Goal: Check status

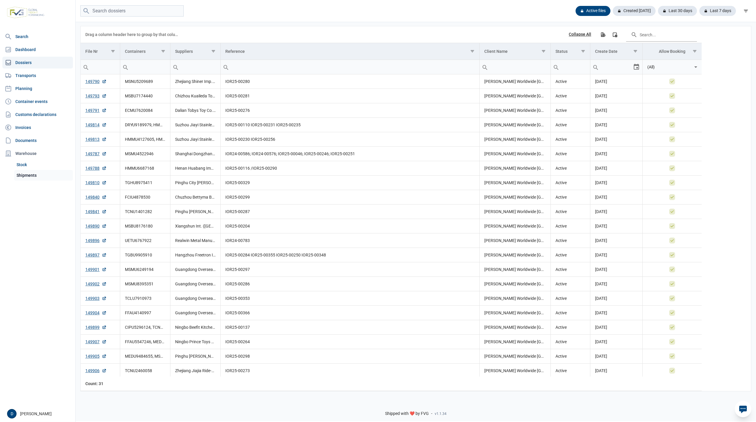
click at [22, 176] on link "Shipments" at bounding box center [43, 175] width 59 height 11
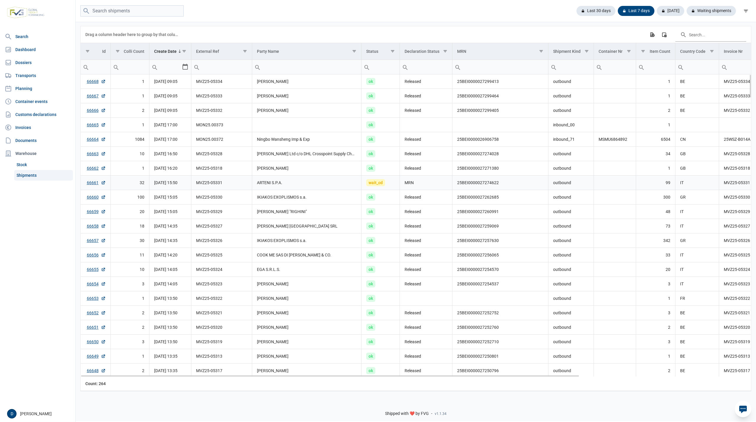
click at [460, 184] on td "25BEI0000027274622" at bounding box center [501, 183] width 96 height 14
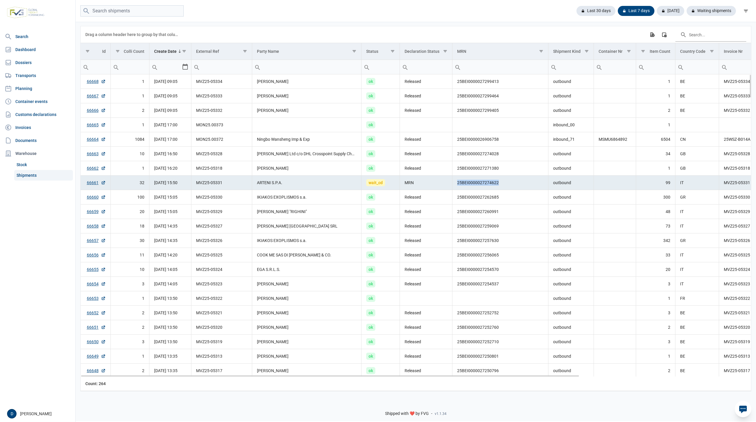
drag, startPoint x: 458, startPoint y: 184, endPoint x: 498, endPoint y: 184, distance: 40.2
click at [498, 184] on td "25BEI0000027274622" at bounding box center [501, 183] width 96 height 14
copy td "25BEI0000027274622"
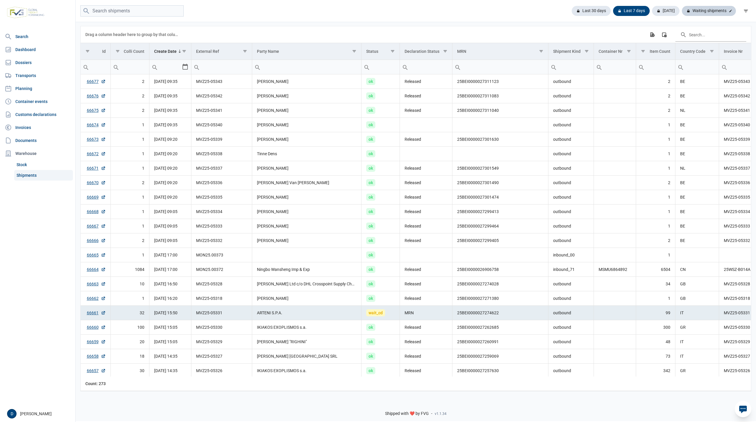
click at [708, 12] on div "Waiting shipments" at bounding box center [709, 11] width 54 height 10
